Goal: Find specific page/section: Find specific page/section

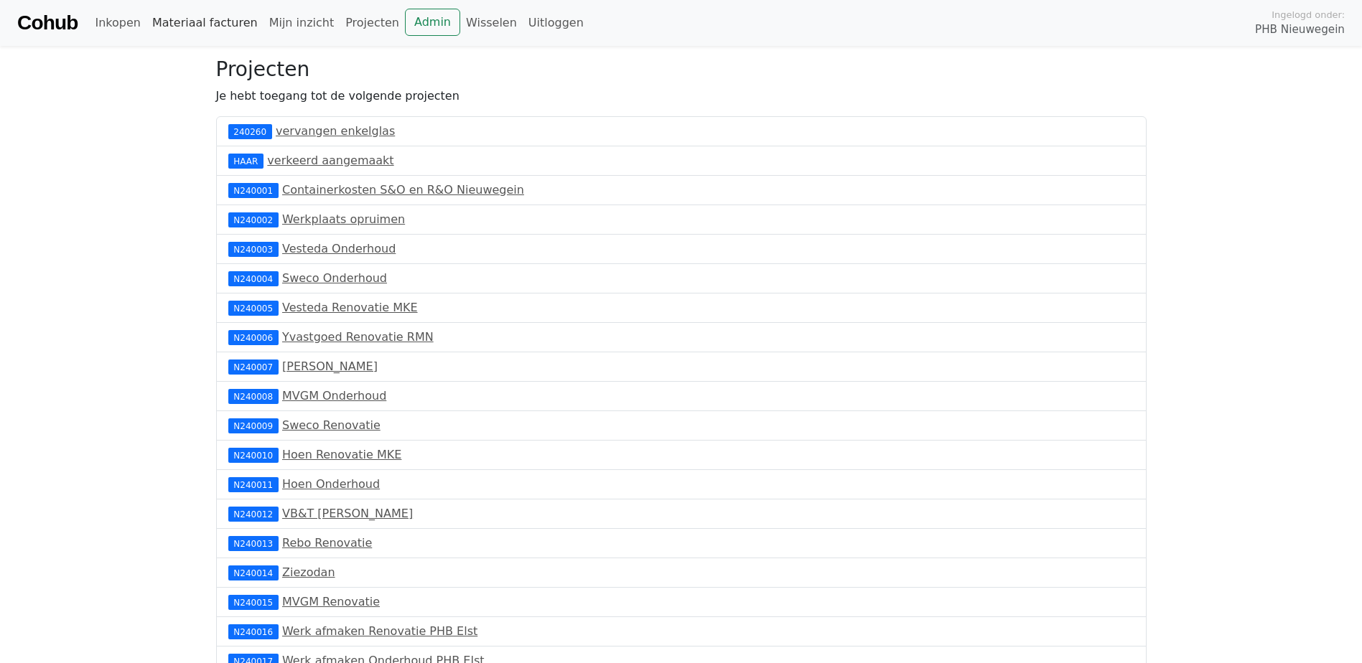
click at [173, 19] on link "Materiaal facturen" at bounding box center [204, 23] width 117 height 29
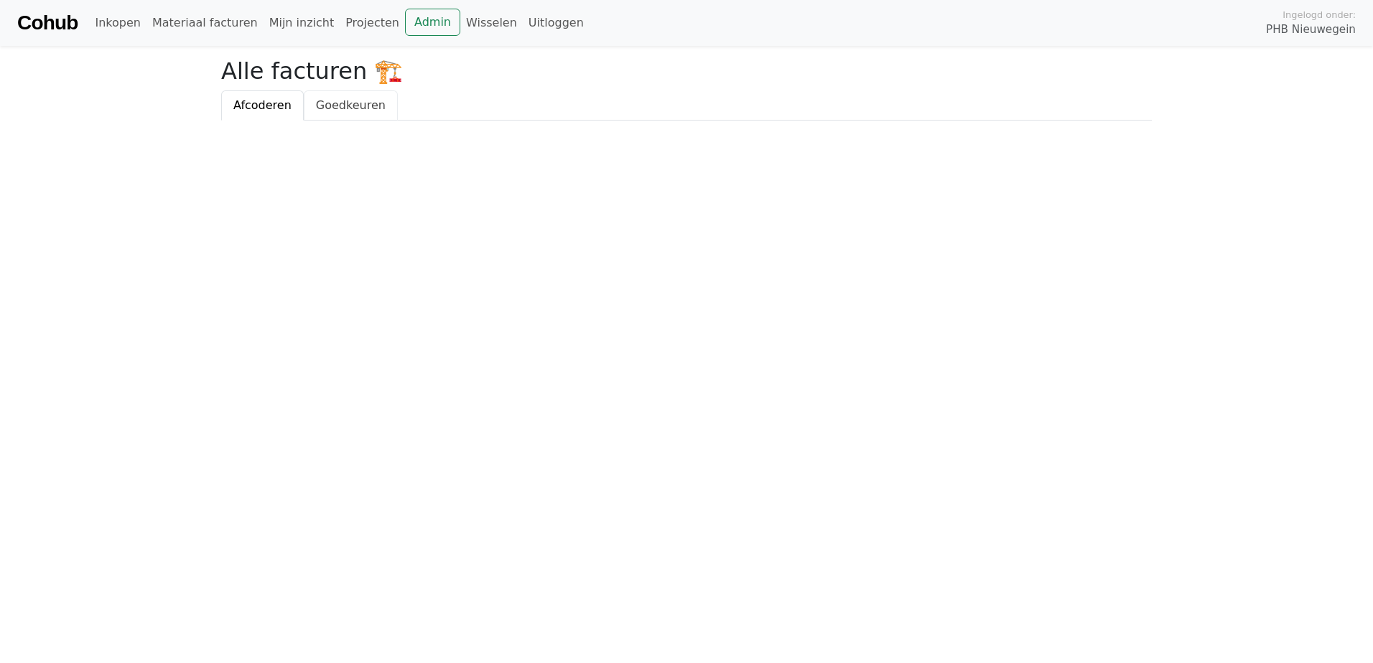
click at [327, 110] on span "Goedkeuren" at bounding box center [351, 105] width 70 height 14
click at [266, 108] on span "Afcoderen" at bounding box center [262, 105] width 58 height 14
click at [414, 16] on link "Admin" at bounding box center [432, 22] width 55 height 27
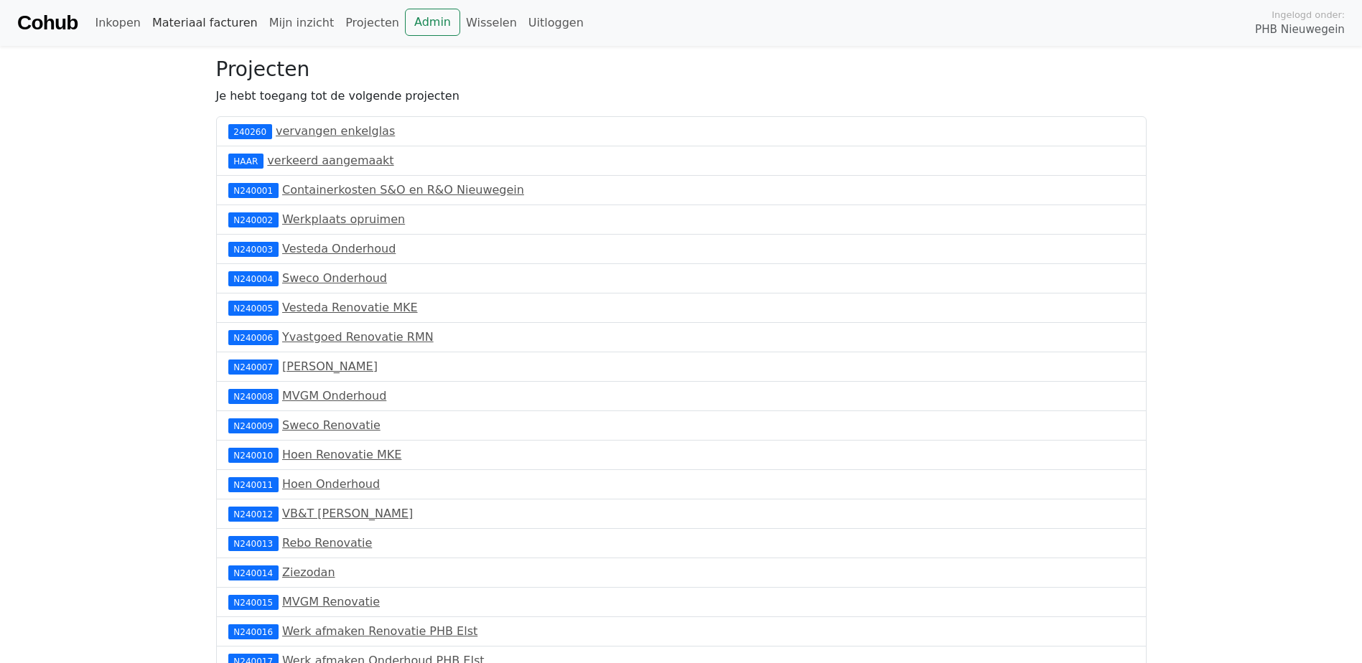
click at [225, 28] on link "Materiaal facturen" at bounding box center [204, 23] width 117 height 29
